Goal: Task Accomplishment & Management: Complete application form

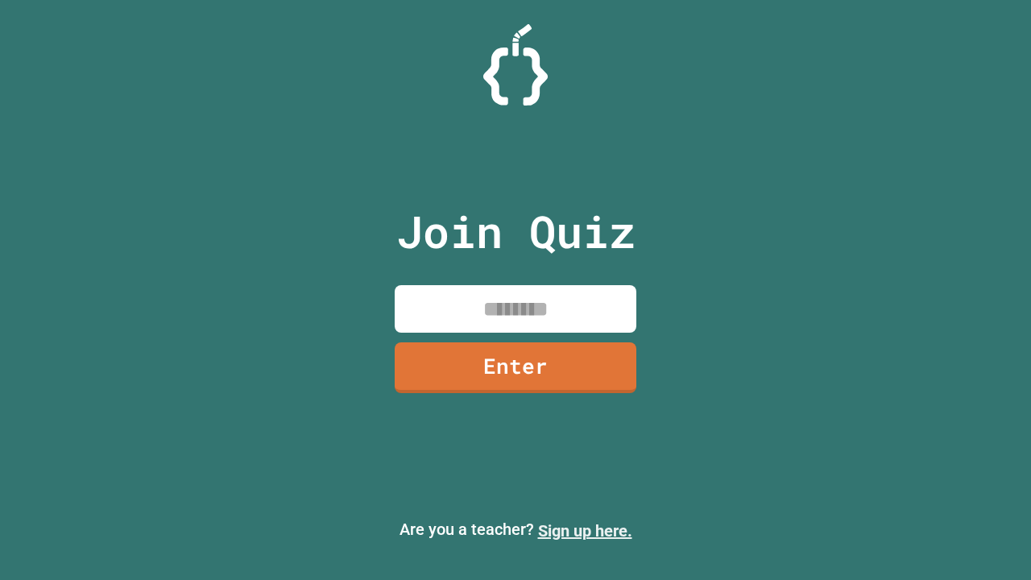
click at [585, 531] on link "Sign up here." at bounding box center [585, 530] width 94 height 19
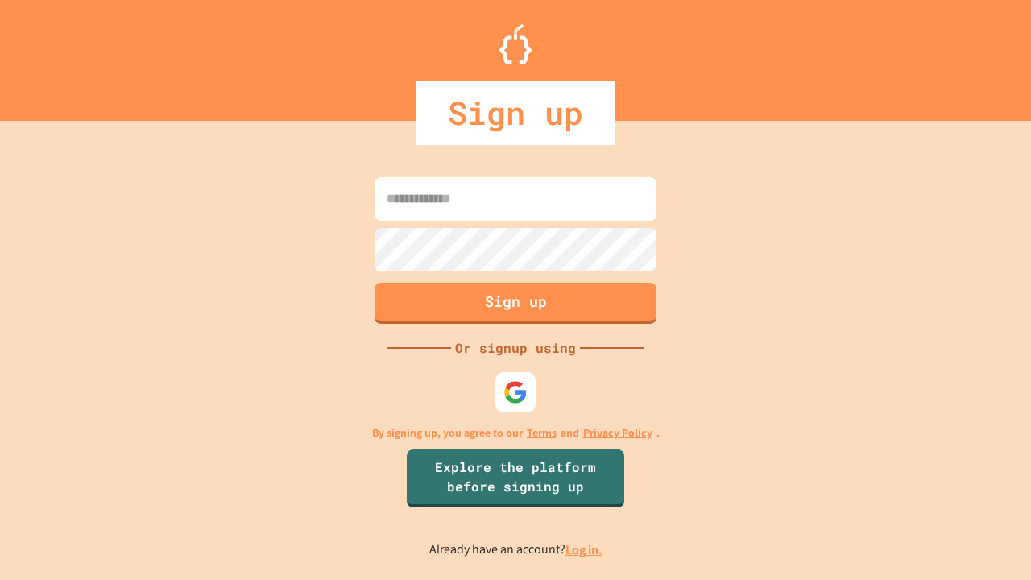
click at [585, 549] on link "Log in." at bounding box center [584, 549] width 37 height 17
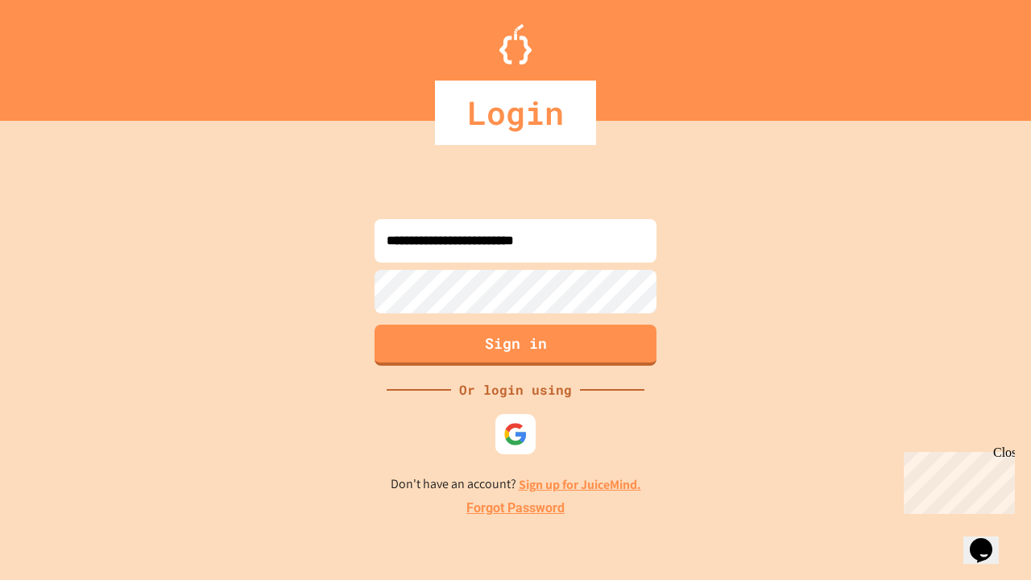
type input "**********"
